Goal: Task Accomplishment & Management: Manage account settings

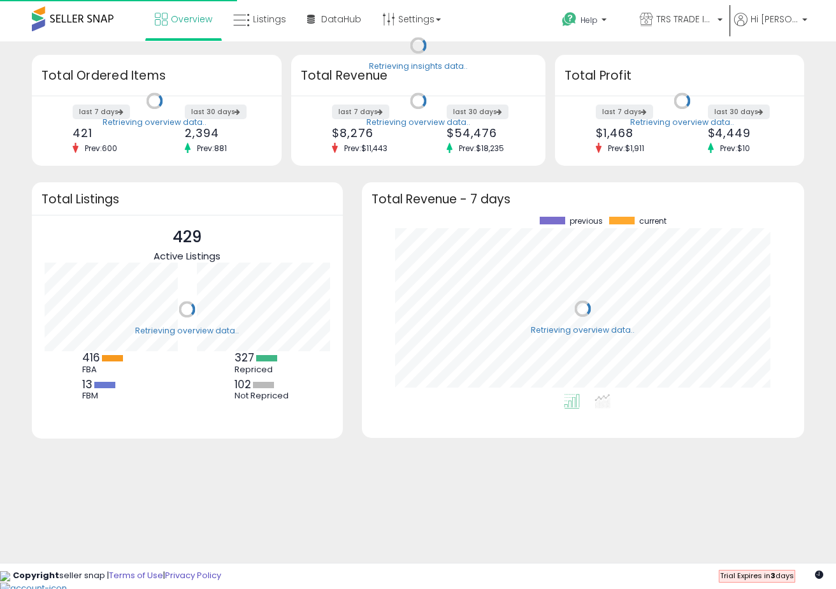
scroll to position [177, 417]
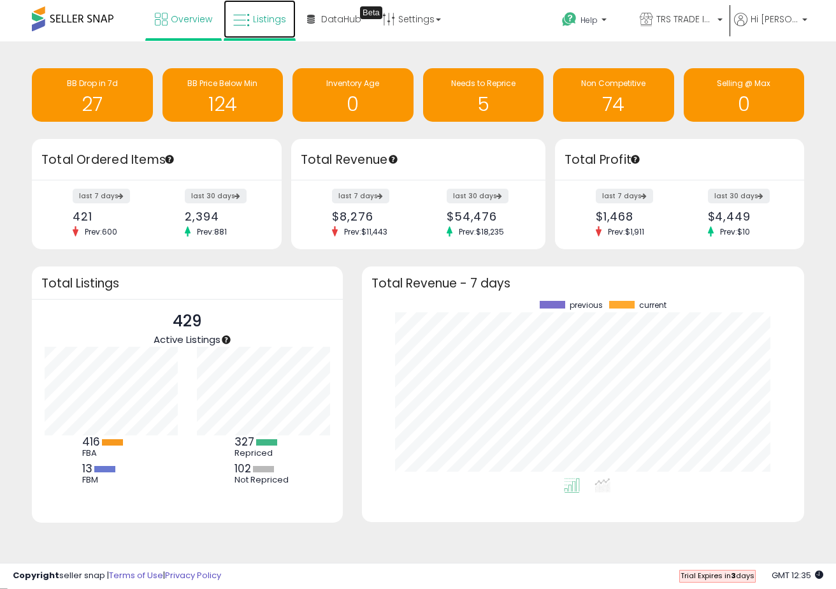
click at [260, 21] on span "Listings" at bounding box center [269, 19] width 33 height 13
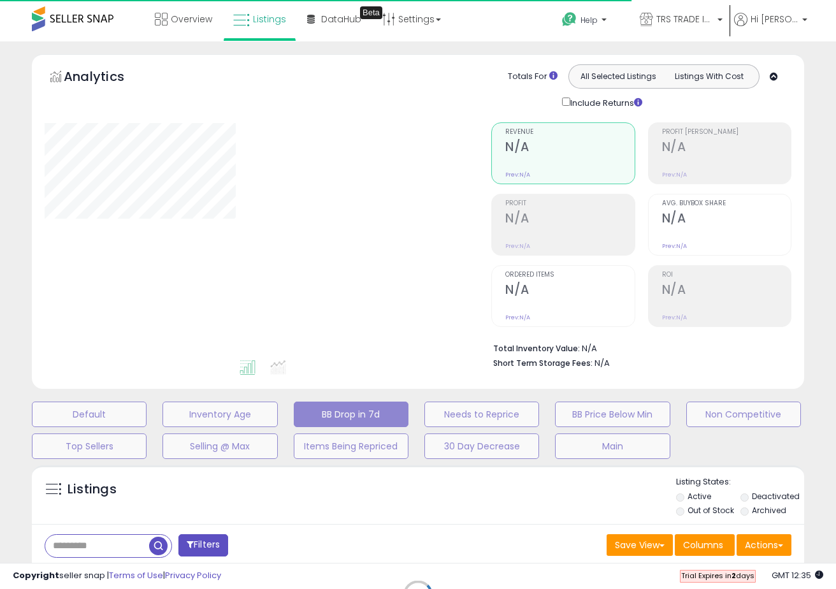
select select "**"
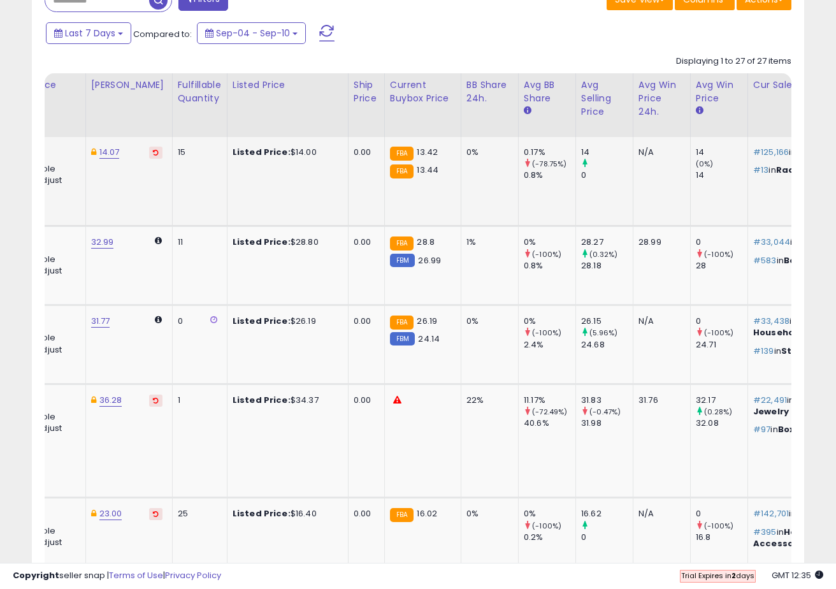
scroll to position [0, 322]
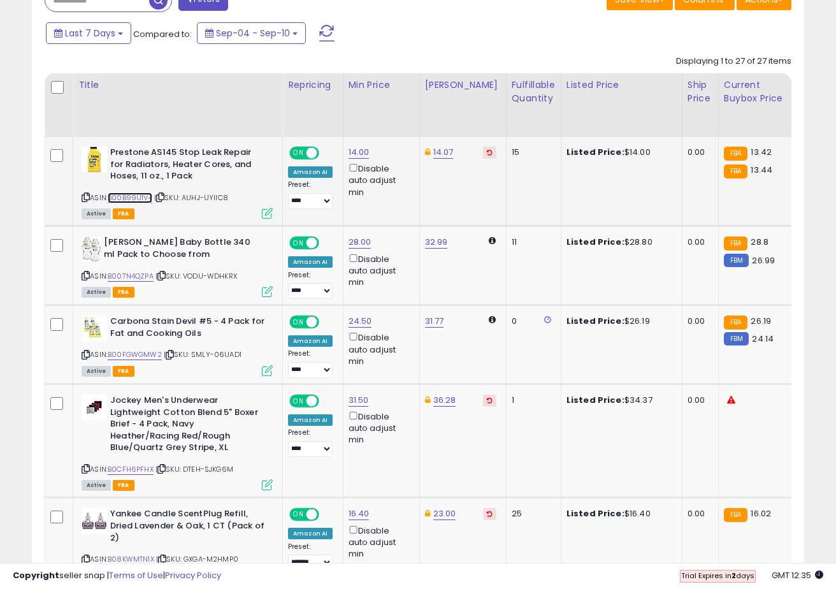
click at [117, 200] on link "B00B99U1V4" at bounding box center [130, 197] width 45 height 11
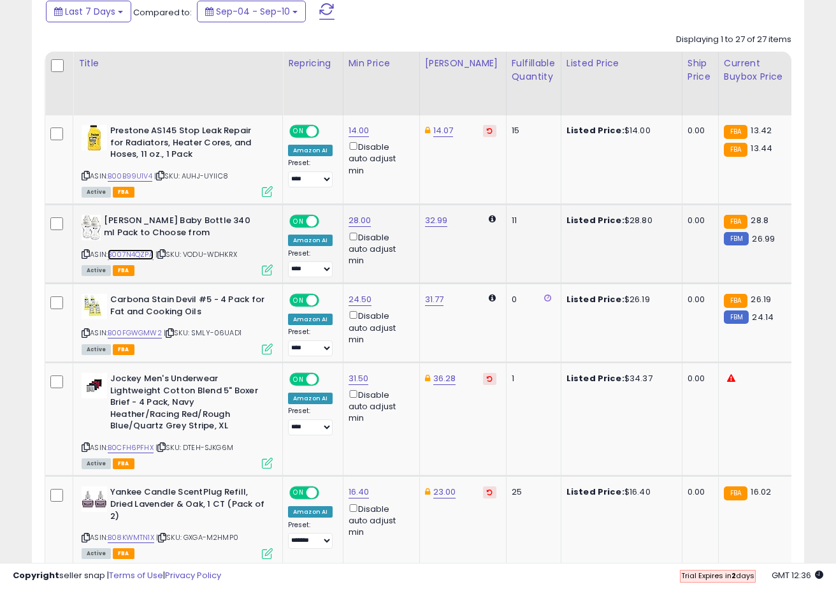
click at [147, 253] on link "B007N4QZPA" at bounding box center [131, 254] width 46 height 11
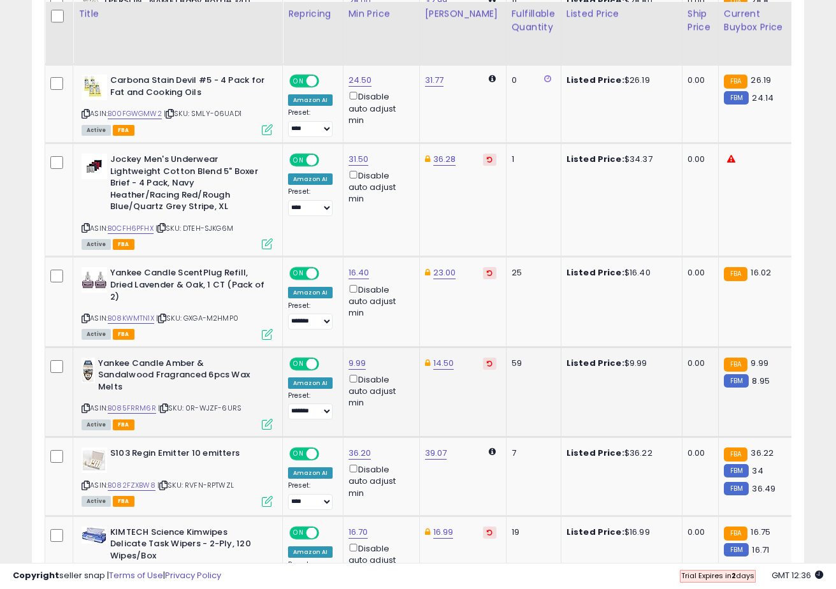
scroll to position [789, 0]
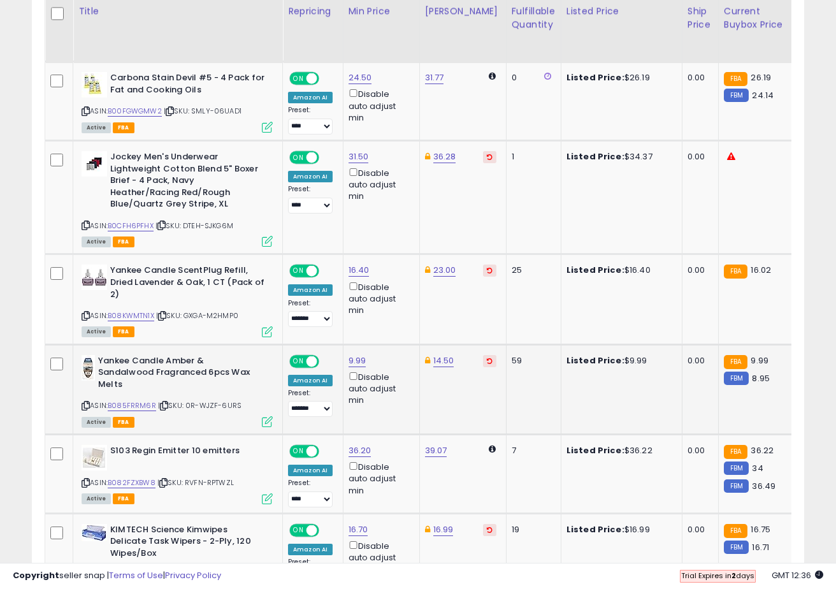
click at [141, 400] on div "ASIN: B085FRRM6R | SKU: 0R-WJZF-6URS Active FBA" at bounding box center [177, 390] width 191 height 71
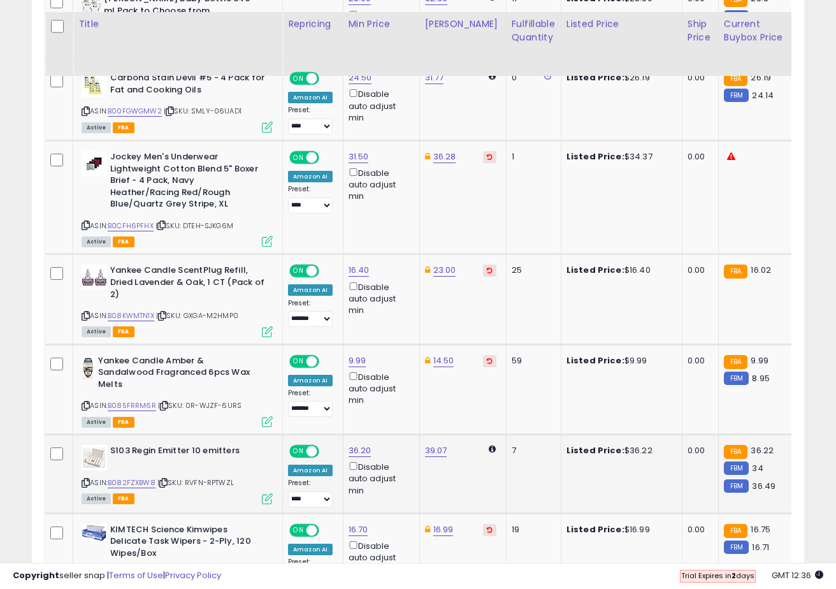
scroll to position [869, 0]
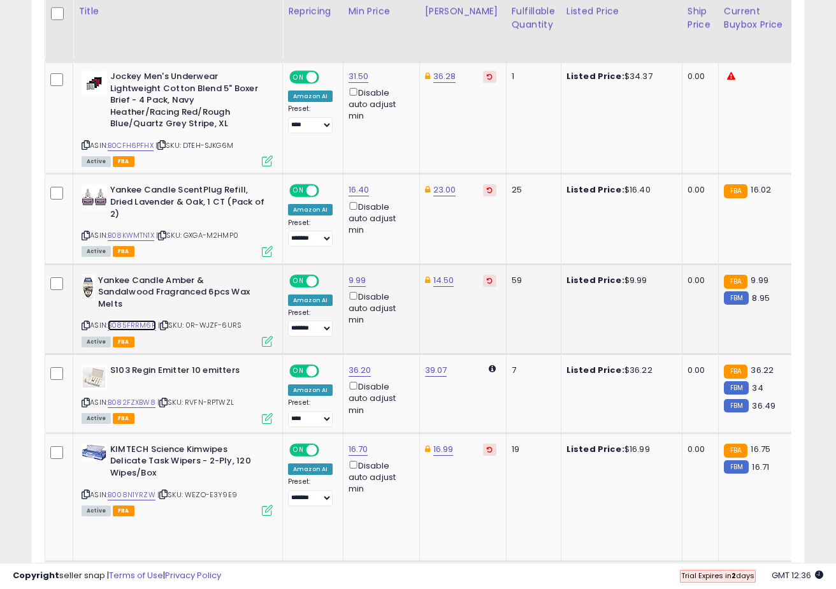
click at [136, 328] on link "B085FRRM6R" at bounding box center [132, 325] width 48 height 11
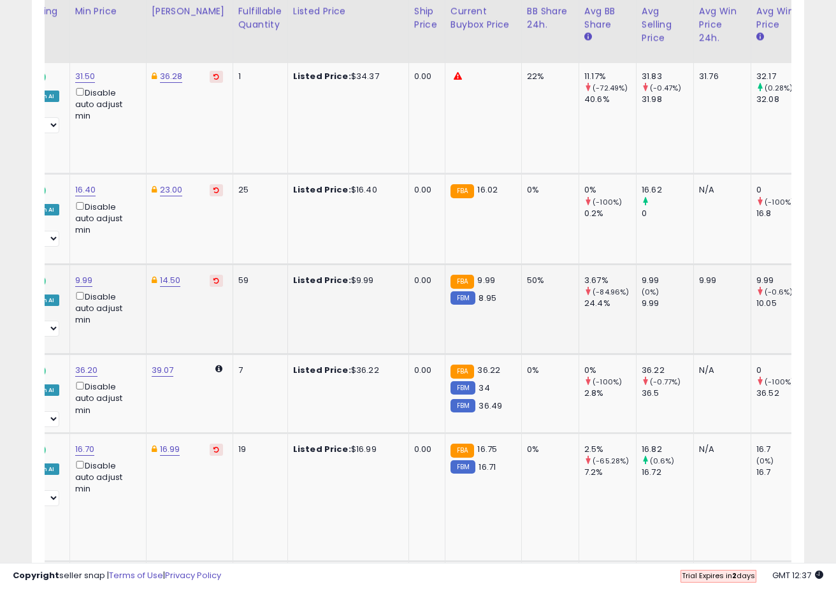
scroll to position [0, 159]
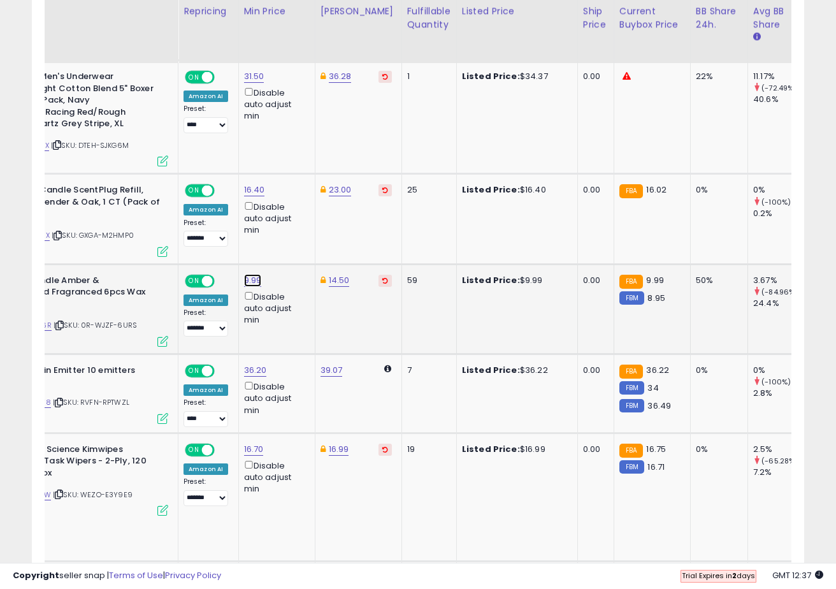
click at [251, 283] on link "9.99" at bounding box center [253, 280] width 18 height 13
type input "*****"
click at [304, 240] on button "submit" at bounding box center [293, 235] width 22 height 19
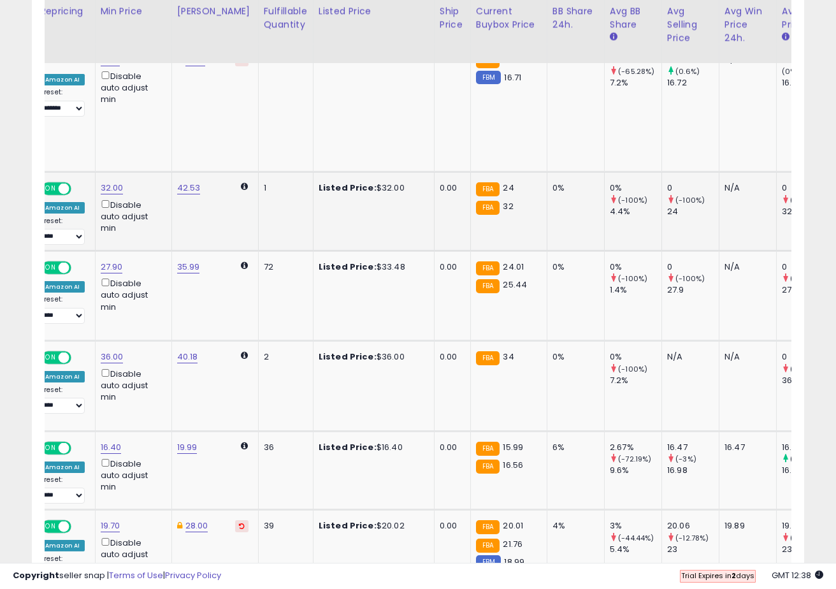
scroll to position [0, 249]
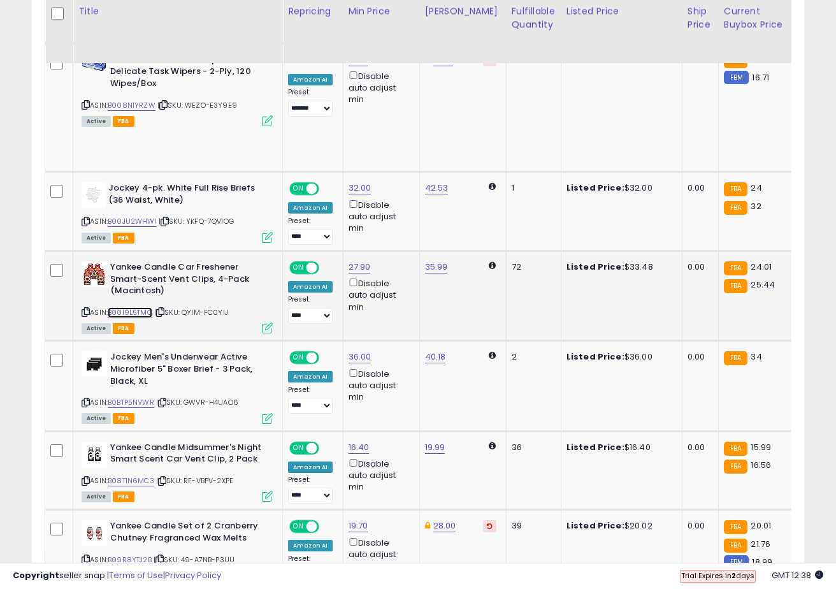
click at [146, 315] on link "B00I9L5TMQ" at bounding box center [130, 312] width 45 height 11
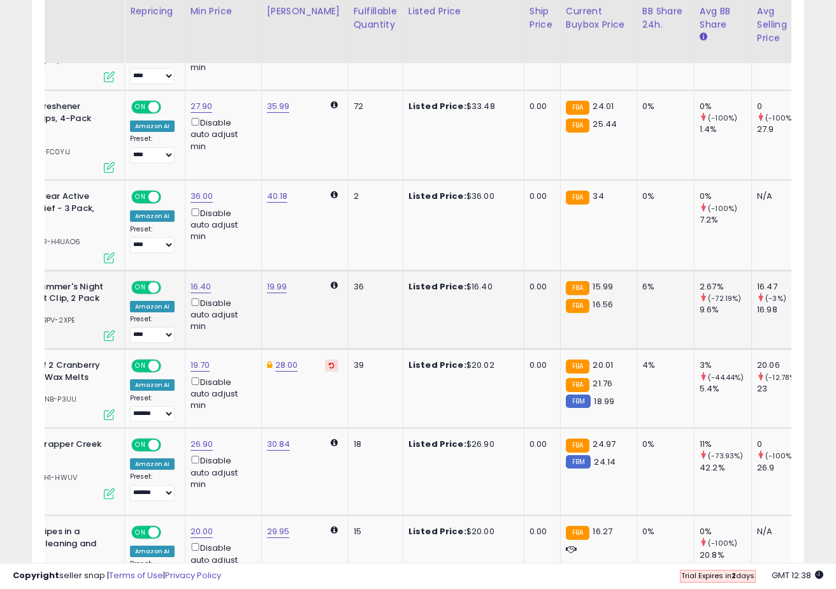
scroll to position [0, 163]
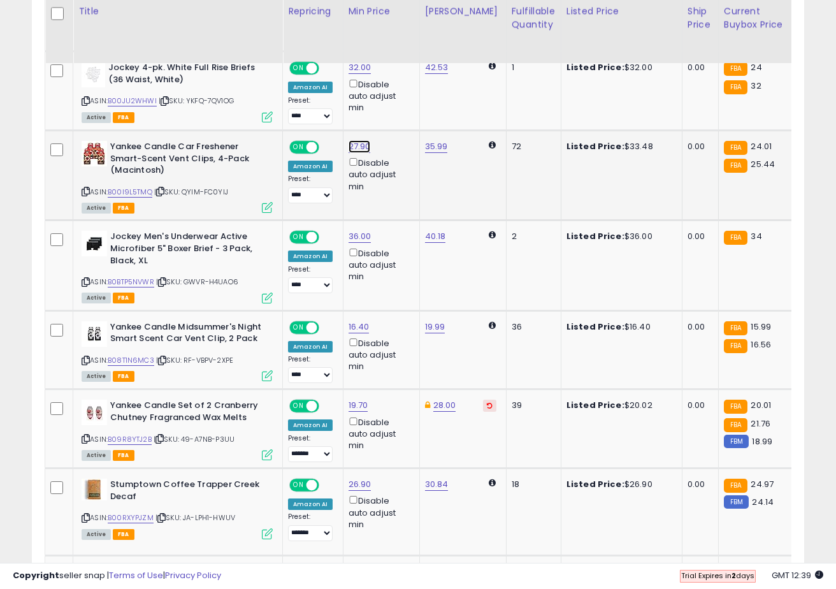
click at [360, 143] on link "27.90" at bounding box center [360, 146] width 22 height 13
type input "**"
click at [410, 106] on button "submit" at bounding box center [400, 101] width 22 height 19
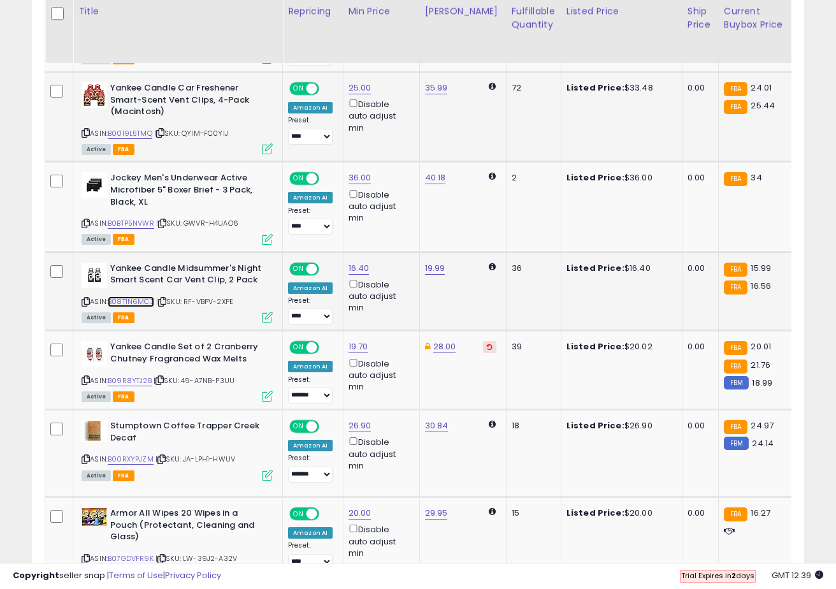
click at [130, 303] on link "B08T1N6MC3" at bounding box center [131, 301] width 47 height 11
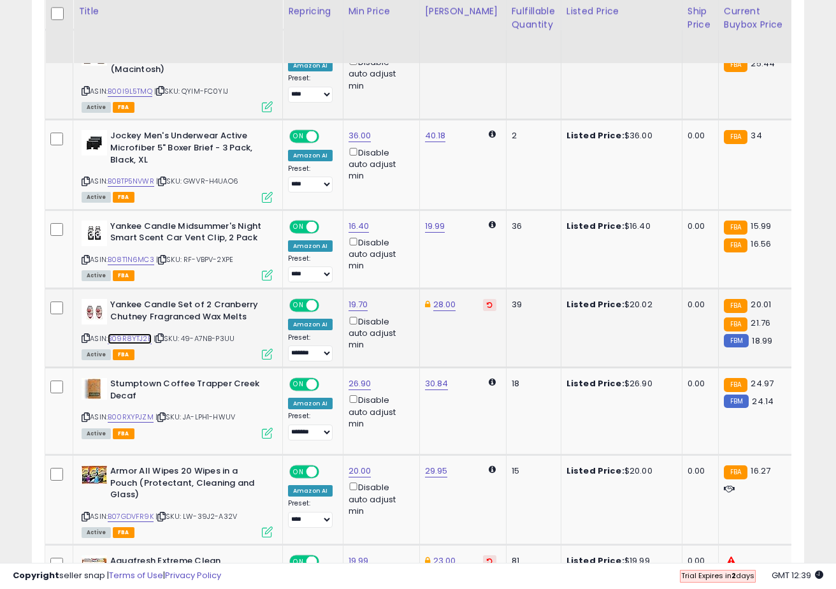
click at [138, 340] on link "B09R8YTJ2B" at bounding box center [130, 338] width 44 height 11
click at [143, 415] on link "B00RXYPJZM" at bounding box center [131, 417] width 46 height 11
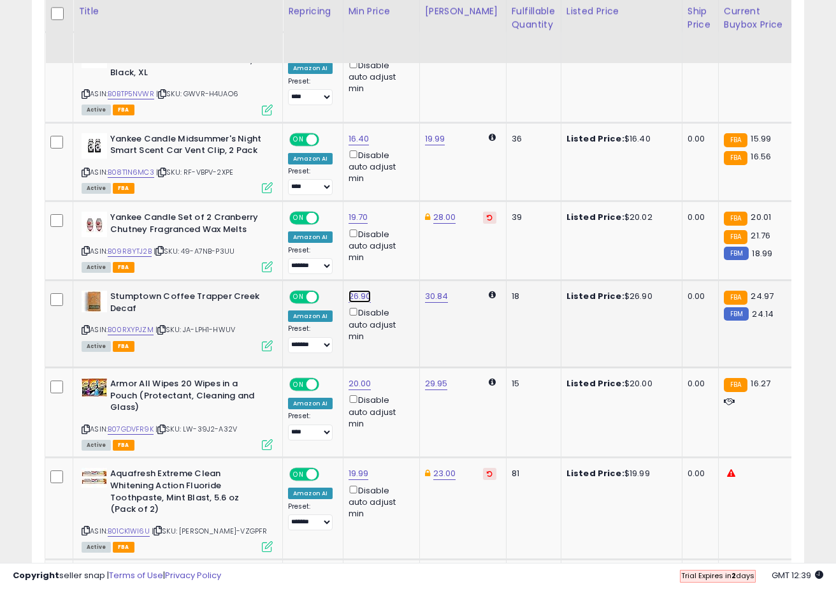
click at [361, 299] on link "26.90" at bounding box center [360, 296] width 23 height 13
type input "****"
click at [405, 252] on button "submit" at bounding box center [400, 251] width 22 height 19
click at [124, 430] on link "B07GDVFR9K" at bounding box center [131, 429] width 46 height 11
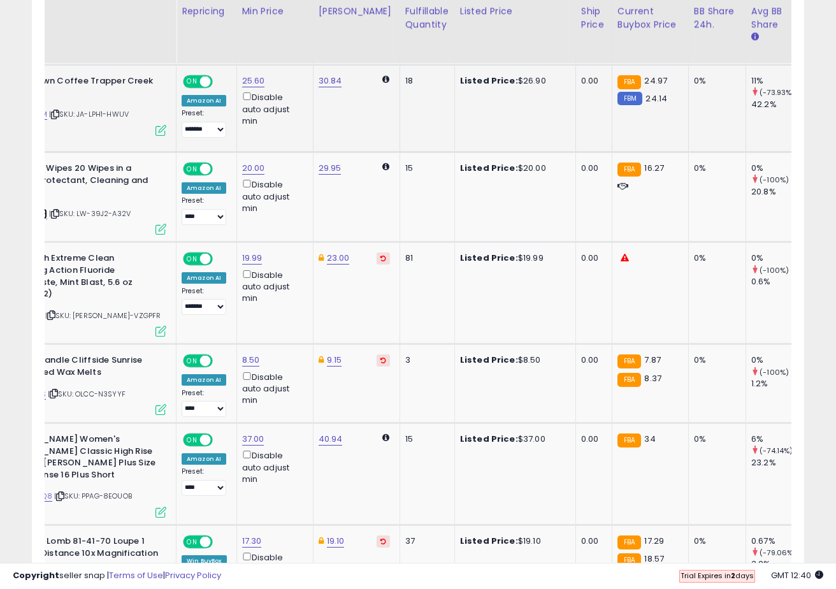
scroll to position [0, 117]
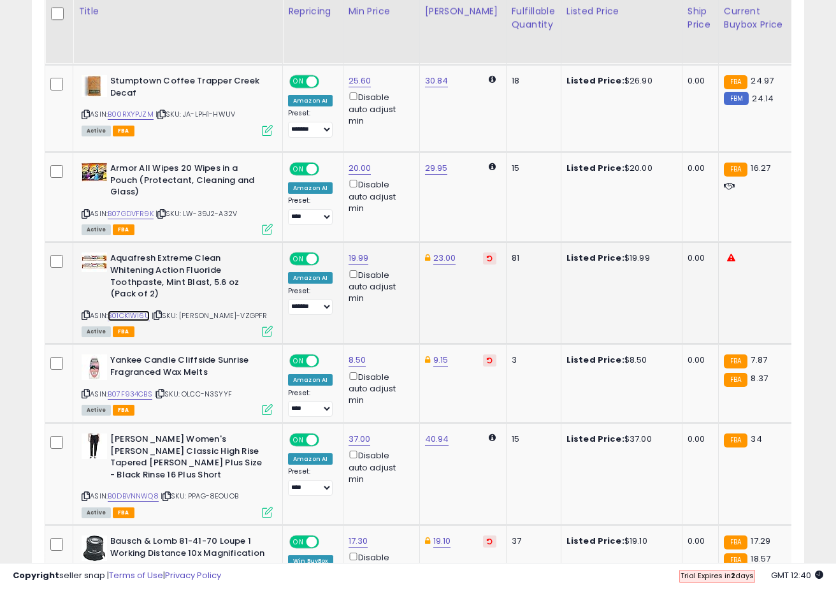
click at [124, 319] on link "B01CK1WI6U" at bounding box center [129, 315] width 42 height 11
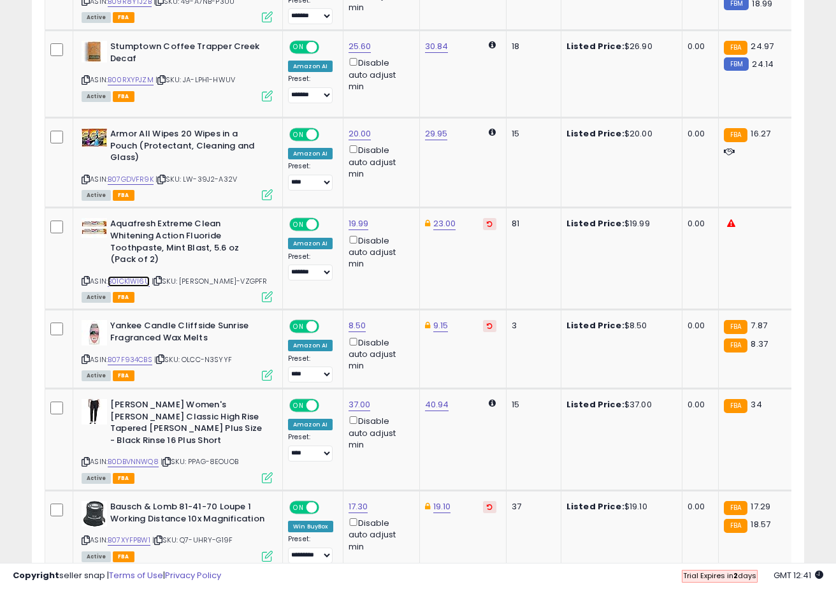
scroll to position [451, 0]
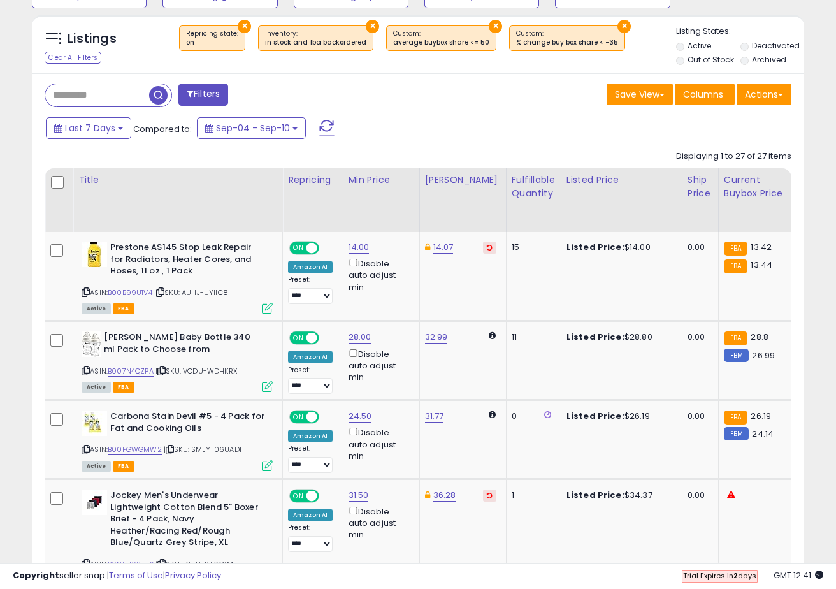
click at [113, 93] on input "text" at bounding box center [97, 95] width 104 height 22
paste input "**********"
type input "**********"
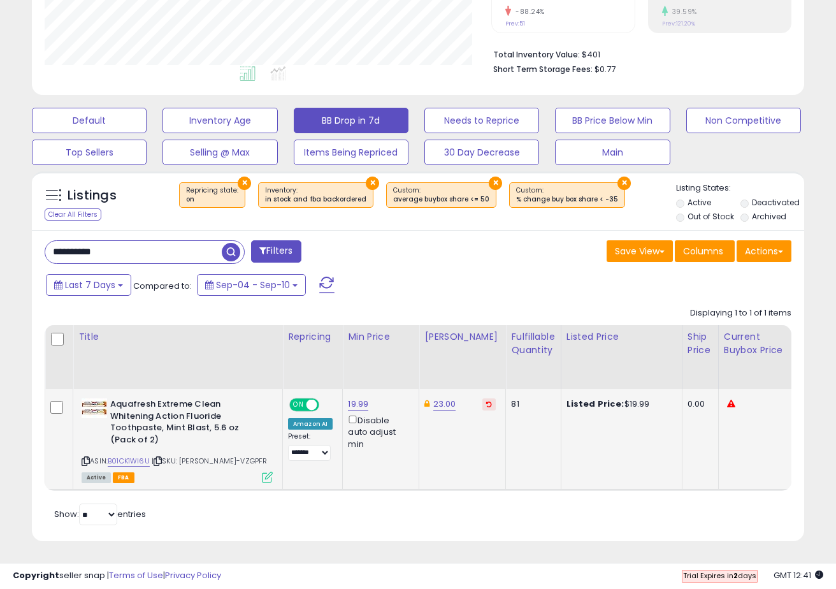
scroll to position [261, 447]
click at [358, 403] on link "19.99" at bounding box center [358, 404] width 20 height 13
type input "*****"
click at [408, 364] on button "submit" at bounding box center [397, 359] width 22 height 19
